Goal: Transaction & Acquisition: Book appointment/travel/reservation

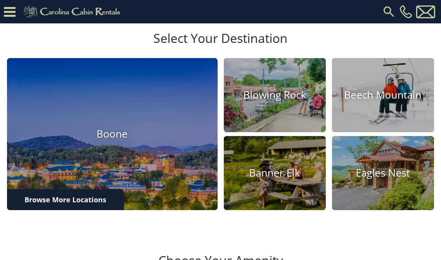
scroll to position [215, 0]
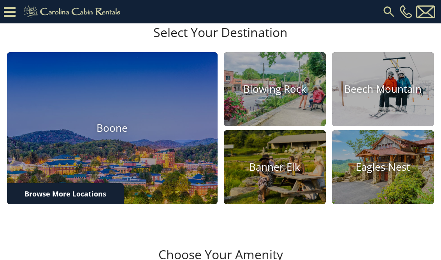
click at [108, 204] on link "Browse More Locations" at bounding box center [65, 193] width 117 height 21
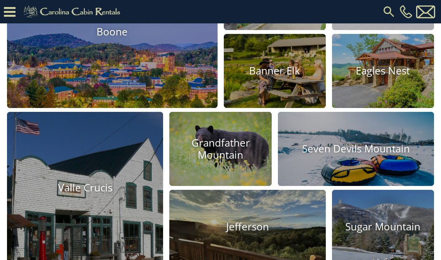
scroll to position [311, 0]
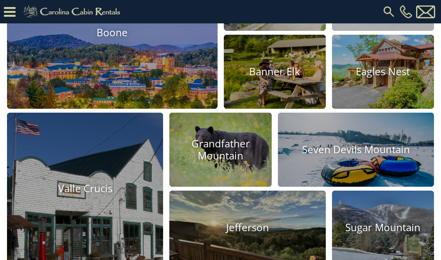
click at [158, 97] on img at bounding box center [112, 33] width 211 height 152
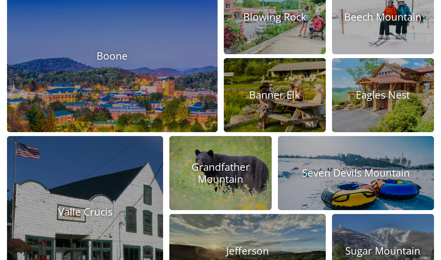
scroll to position [324, 0]
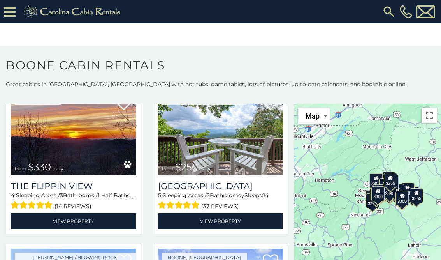
scroll to position [1937, 0]
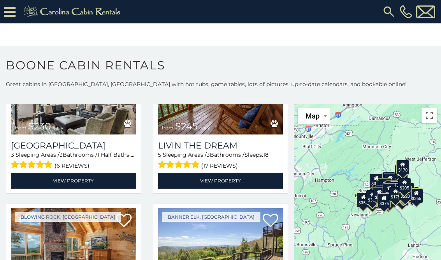
scroll to position [3062, 0]
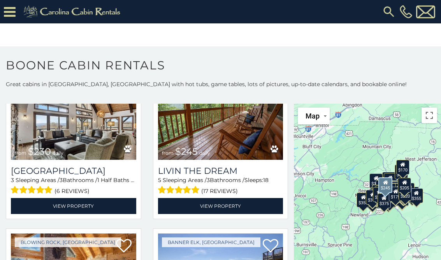
click at [221, 144] on img at bounding box center [220, 118] width 125 height 84
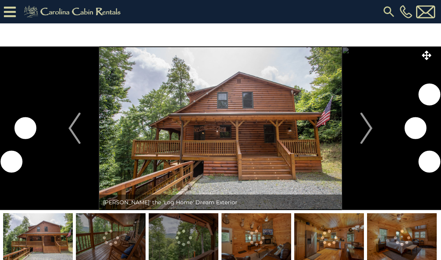
click at [366, 122] on img "Next" at bounding box center [367, 128] width 12 height 31
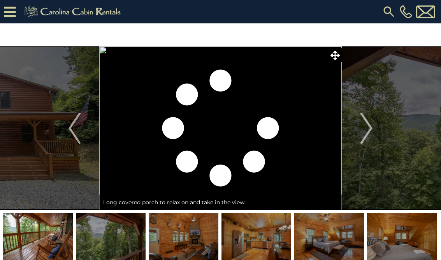
click at [359, 123] on button "Next" at bounding box center [366, 128] width 49 height 164
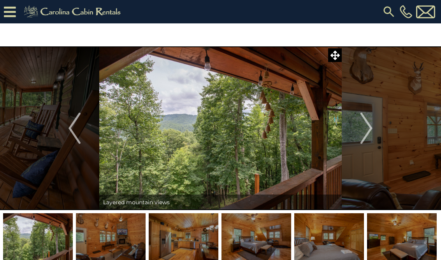
click at [367, 128] on img "Next" at bounding box center [367, 128] width 12 height 31
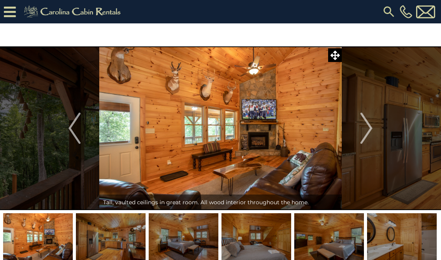
click at [368, 130] on img "Next" at bounding box center [367, 128] width 12 height 31
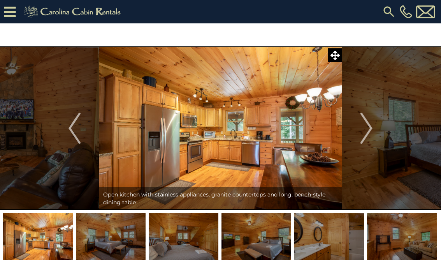
click at [370, 130] on img "Next" at bounding box center [367, 128] width 12 height 31
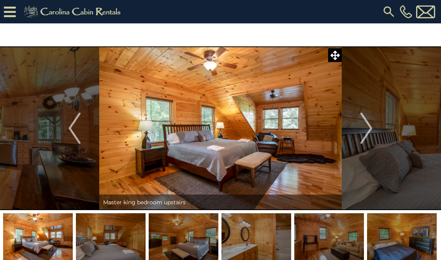
click at [368, 133] on img "Next" at bounding box center [367, 128] width 12 height 31
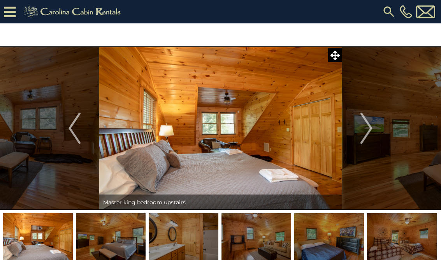
click at [369, 132] on img "Next" at bounding box center [367, 128] width 12 height 31
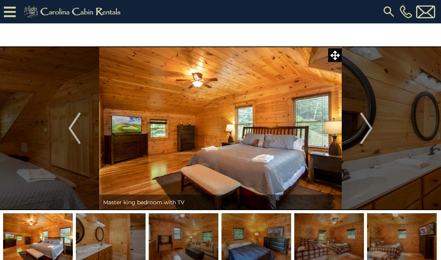
click at [370, 134] on img "Next" at bounding box center [367, 128] width 12 height 31
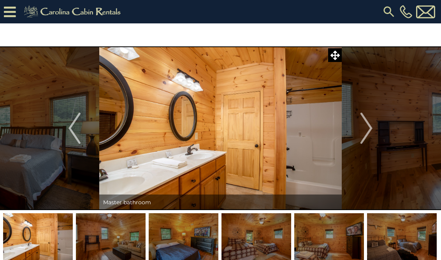
click at [371, 132] on img "Next" at bounding box center [367, 128] width 12 height 31
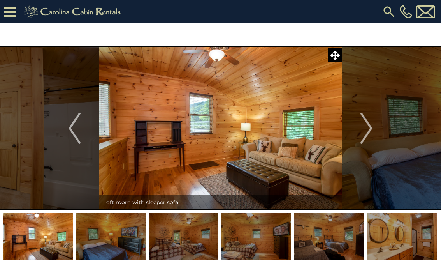
click at [366, 131] on img "Next" at bounding box center [367, 128] width 12 height 31
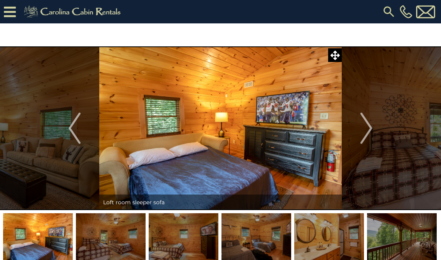
click at [370, 130] on img "Next" at bounding box center [367, 128] width 12 height 31
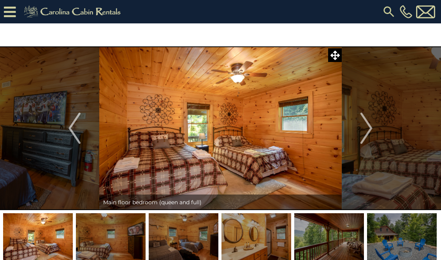
click at [369, 130] on img "Next" at bounding box center [367, 128] width 12 height 31
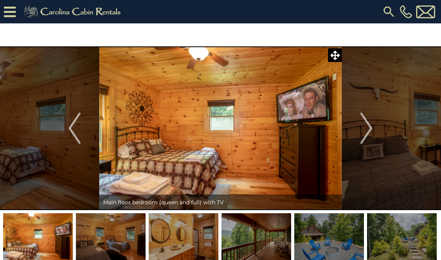
click at [368, 131] on img "Next" at bounding box center [367, 128] width 12 height 31
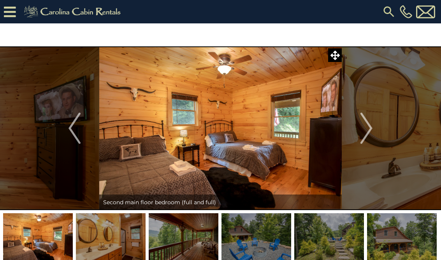
click at [370, 131] on img "Next" at bounding box center [367, 128] width 12 height 31
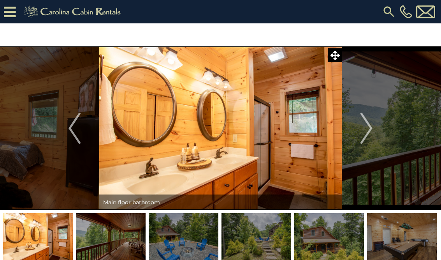
click at [369, 134] on img "Next" at bounding box center [367, 128] width 12 height 31
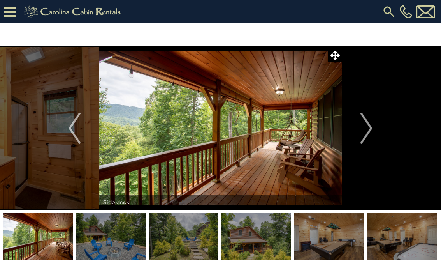
click at [369, 129] on img "Next" at bounding box center [367, 128] width 12 height 31
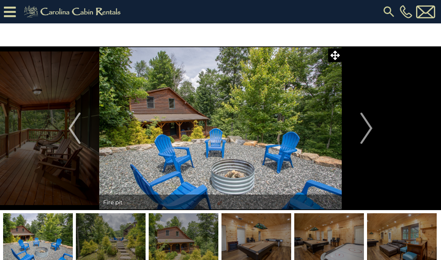
click at [367, 130] on img "Next" at bounding box center [367, 128] width 12 height 31
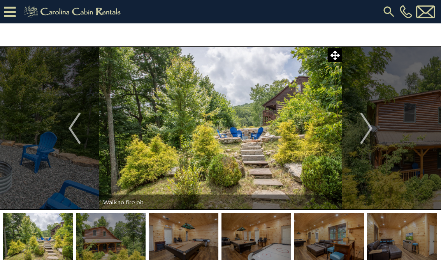
click at [368, 131] on img "Next" at bounding box center [367, 128] width 12 height 31
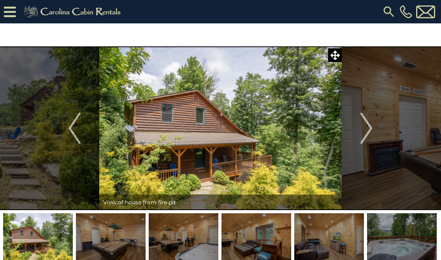
click at [362, 127] on img "Next" at bounding box center [367, 128] width 12 height 31
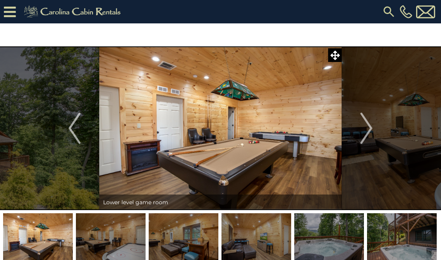
click at [367, 128] on img "Next" at bounding box center [367, 128] width 12 height 31
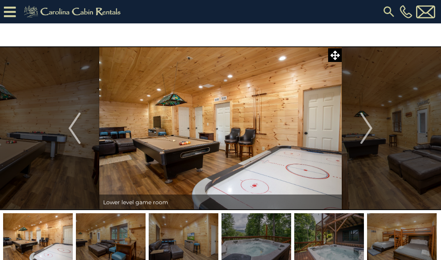
click at [367, 123] on img "Next" at bounding box center [367, 128] width 12 height 31
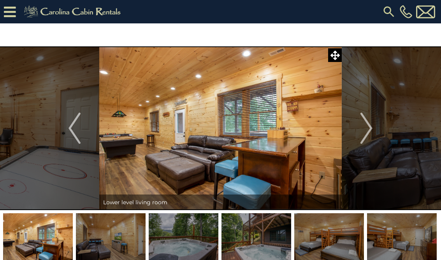
click at [369, 127] on img "Next" at bounding box center [367, 128] width 12 height 31
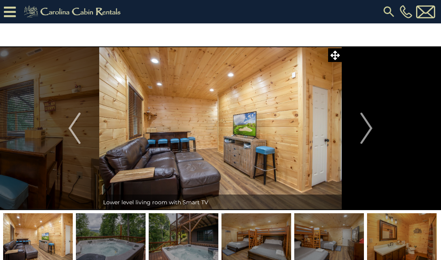
click at [369, 127] on img "Next" at bounding box center [367, 128] width 12 height 31
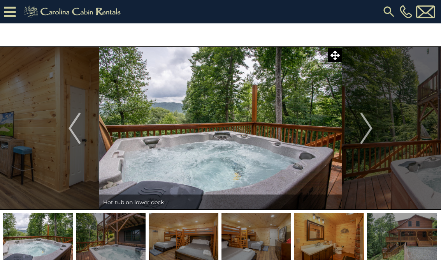
click at [368, 125] on img "Next" at bounding box center [367, 128] width 12 height 31
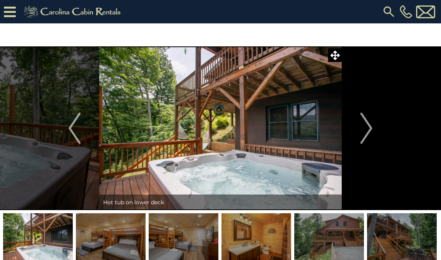
click at [368, 131] on img "Next" at bounding box center [367, 128] width 12 height 31
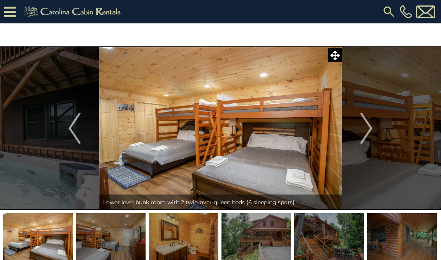
click at [368, 127] on img "Next" at bounding box center [367, 128] width 12 height 31
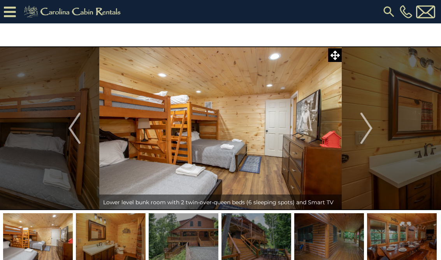
click at [366, 130] on img "Next" at bounding box center [367, 128] width 12 height 31
